Goal: Task Accomplishment & Management: Use online tool/utility

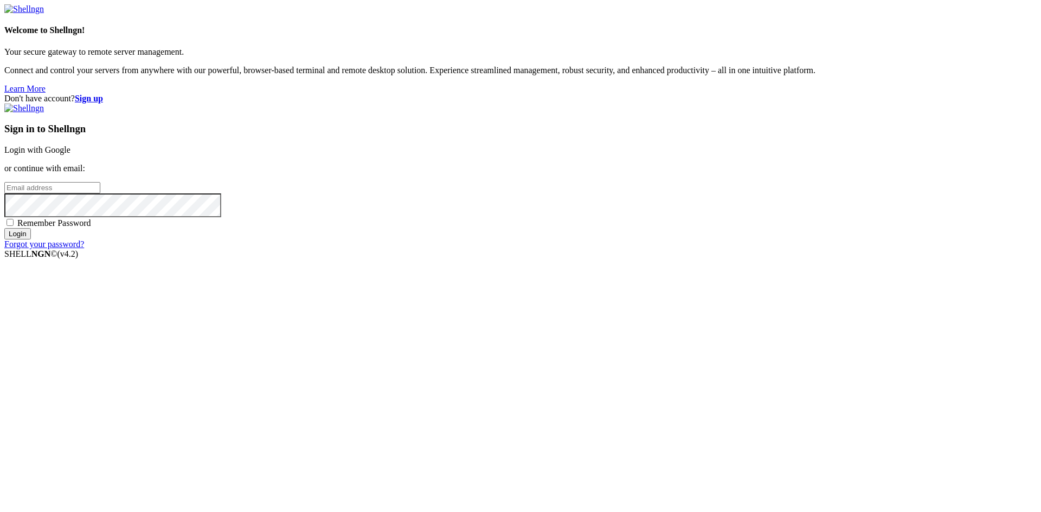
type input "root"
click at [70, 155] on link "Login with Google" at bounding box center [37, 149] width 66 height 9
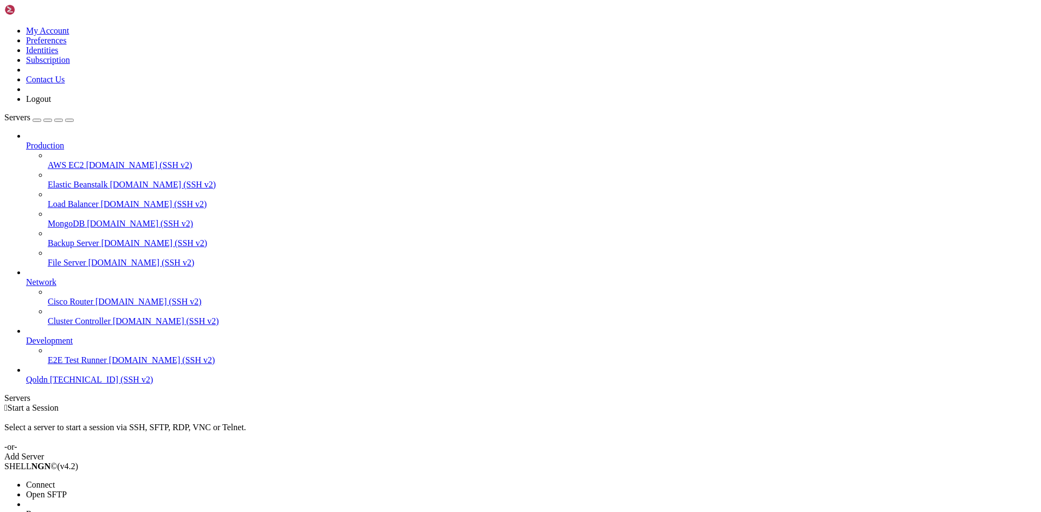
click at [55, 480] on span "Connect" at bounding box center [40, 484] width 29 height 9
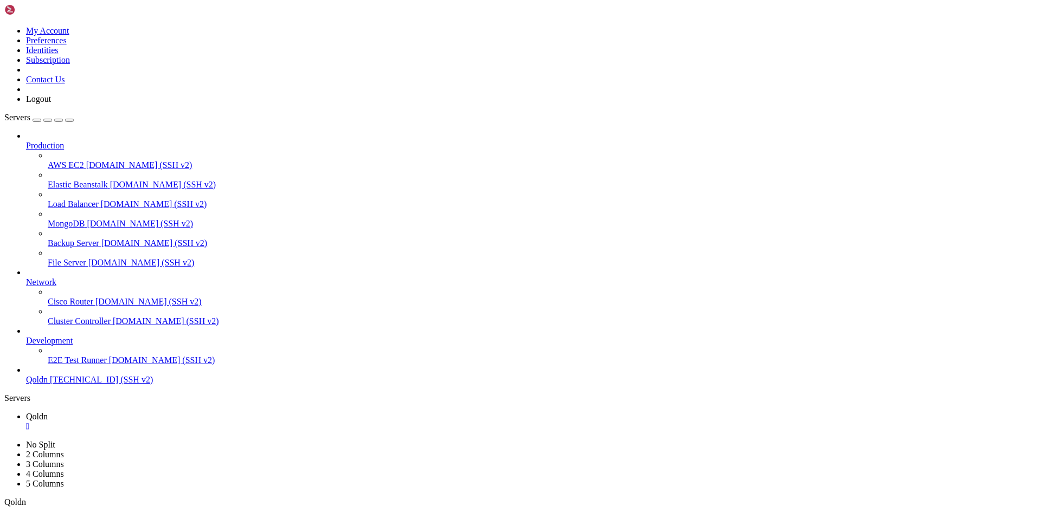
scroll to position [10, 2]
drag, startPoint x: 87, startPoint y: 780, endPoint x: 131, endPoint y: 774, distance: 44.9
drag, startPoint x: 94, startPoint y: 1020, endPoint x: 100, endPoint y: 1028, distance: 9.8
